Goal: Find contact information: Find contact information

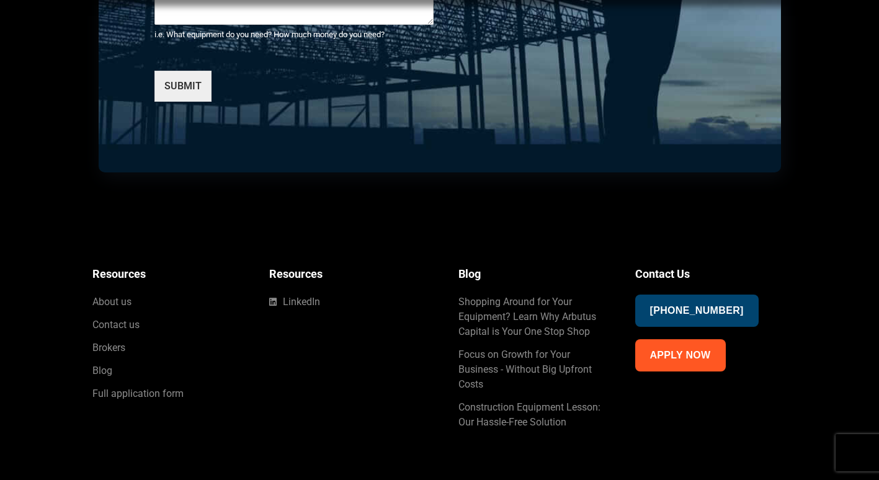
scroll to position [4412, 0]
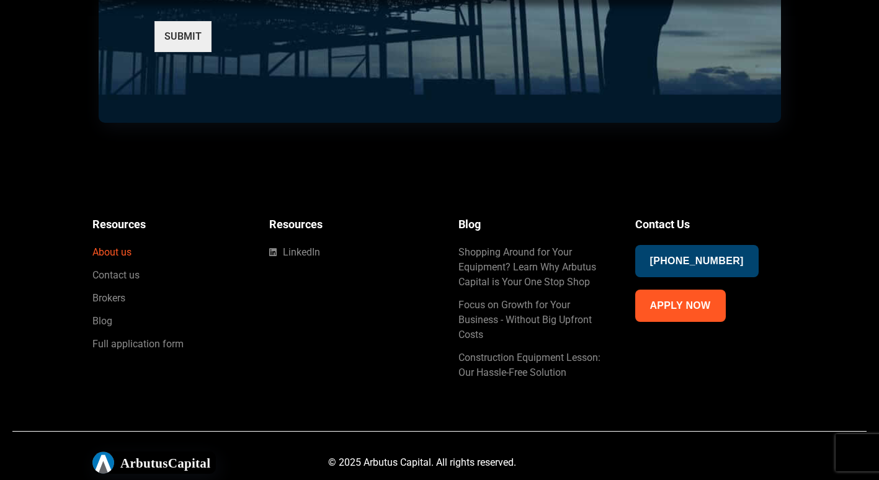
click at [115, 256] on span "About us" at bounding box center [111, 252] width 39 height 15
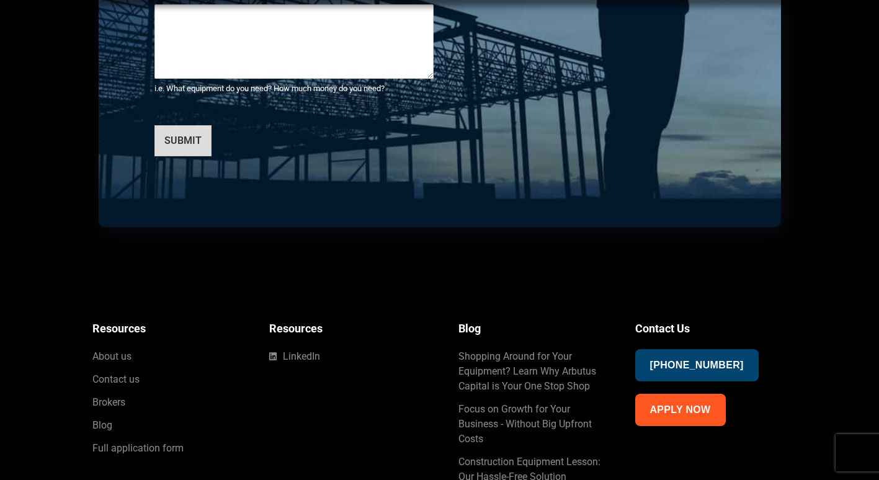
scroll to position [3284, 0]
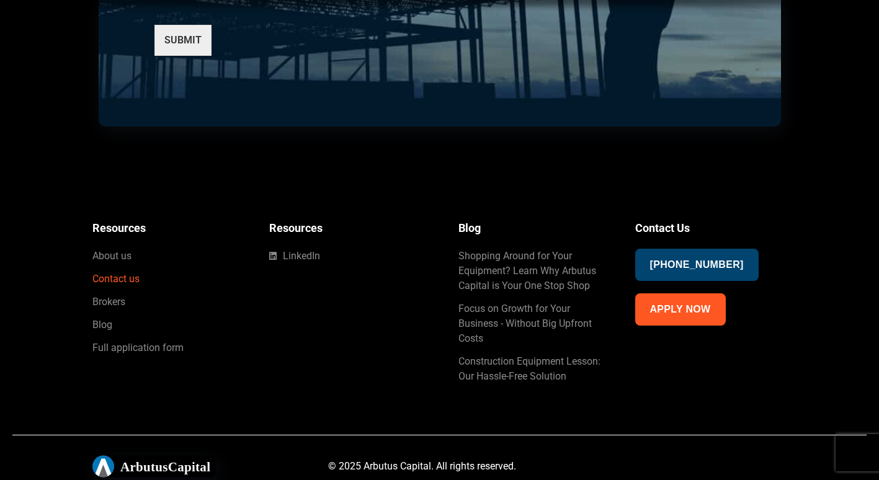
click at [123, 276] on span "Contact us" at bounding box center [115, 279] width 47 height 15
